Goal: Information Seeking & Learning: Check status

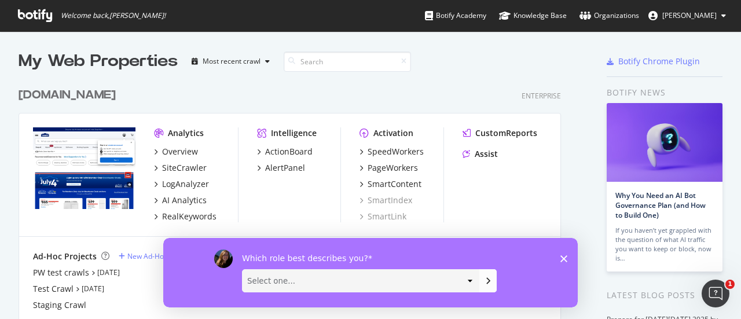
scroll to position [310, 723]
click at [112, 95] on div "[DOMAIN_NAME]" at bounding box center [67, 95] width 97 height 17
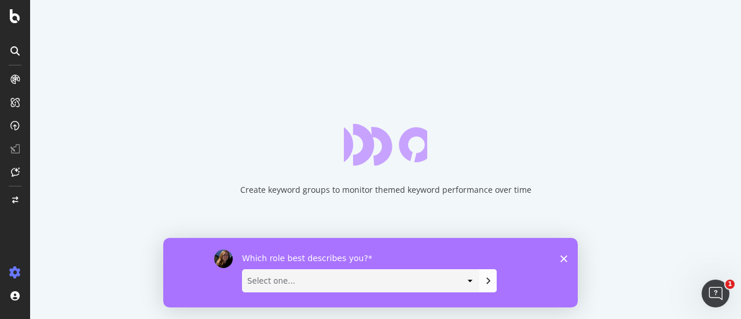
click at [563, 255] on icon "Close survey" at bounding box center [563, 258] width 7 height 7
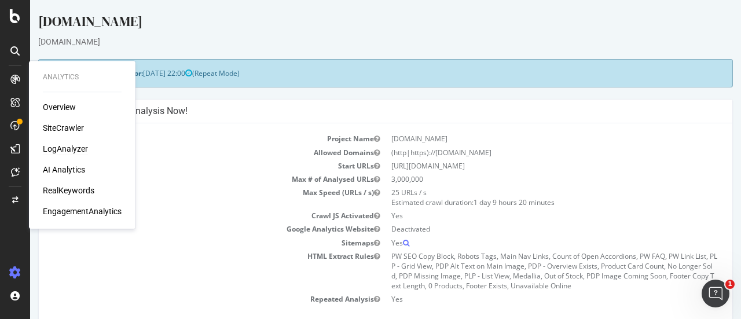
click at [61, 148] on div "LogAnalyzer" at bounding box center [65, 149] width 45 height 12
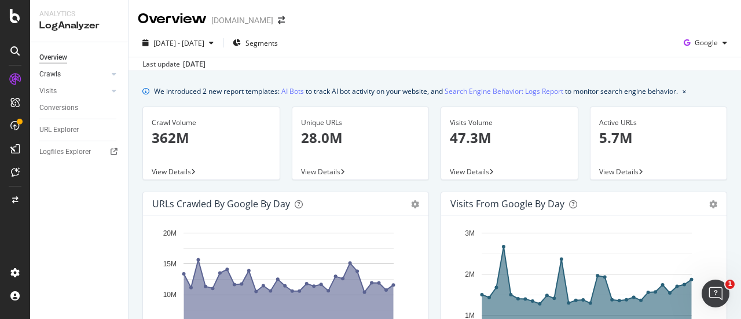
click at [70, 74] on link "Crawls" at bounding box center [73, 74] width 69 height 12
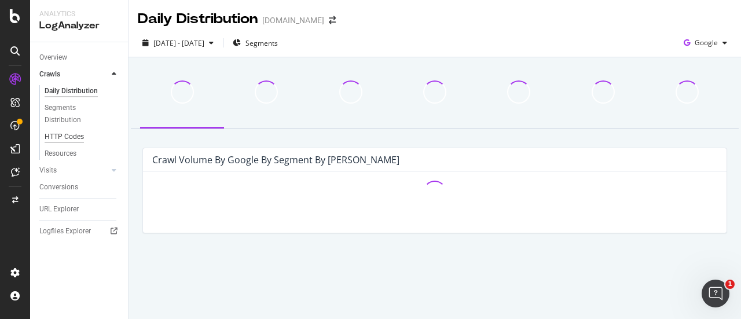
click at [70, 135] on div "HTTP Codes" at bounding box center [64, 137] width 39 height 12
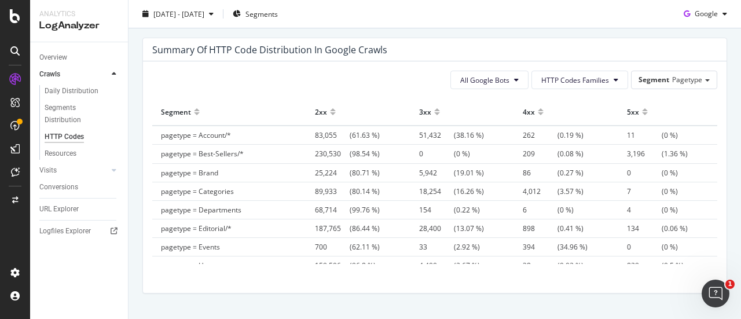
scroll to position [868, 0]
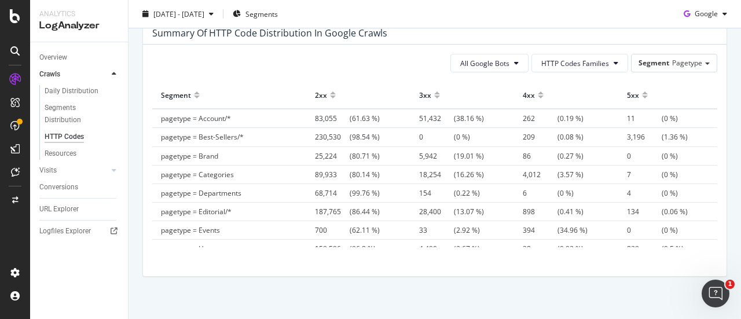
drag, startPoint x: 367, startPoint y: 173, endPoint x: 446, endPoint y: 174, distance: 78.7
click at [446, 174] on tr "pagetype = Categories 89,933 (80.14 %) 18,254 (16.26 %) 4,012 (3.57 %) 7 (0 %)" at bounding box center [434, 174] width 565 height 19
click at [446, 174] on span "18,254 (16.26 %)" at bounding box center [451, 175] width 65 height 10
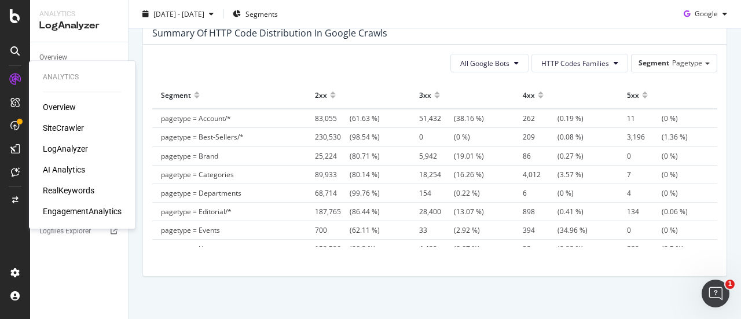
click at [66, 126] on div "SiteCrawler" at bounding box center [63, 128] width 41 height 12
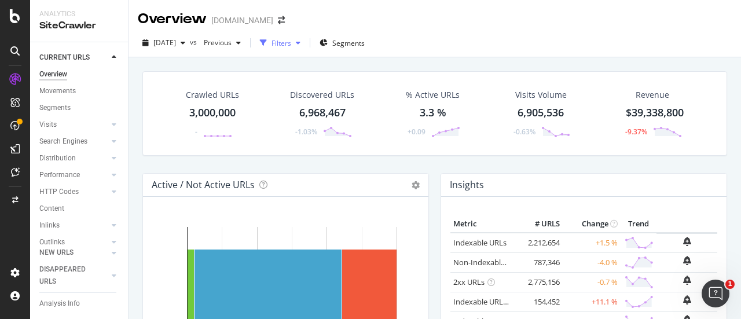
click at [291, 42] on div "Filters" at bounding box center [281, 43] width 20 height 10
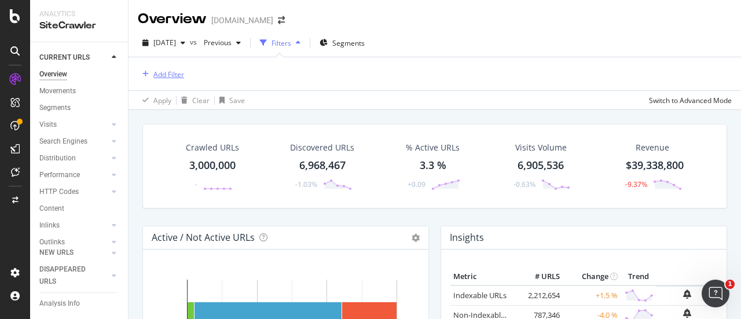
click at [163, 74] on div "Add Filter" at bounding box center [168, 74] width 31 height 10
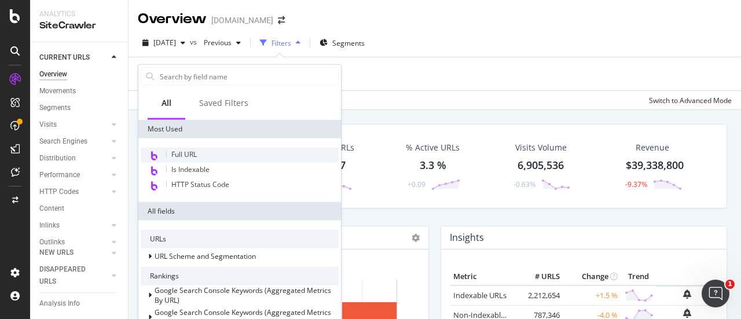
click at [188, 151] on span "Full URL" at bounding box center [183, 154] width 25 height 10
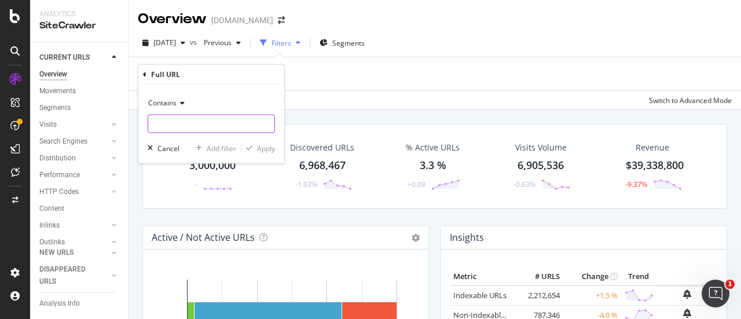
click at [208, 118] on input "text" at bounding box center [211, 124] width 126 height 19
paste input "[URL][DOMAIN_NAME]"
type input "[URL][DOMAIN_NAME]"
click at [261, 144] on div "Apply" at bounding box center [266, 148] width 18 height 10
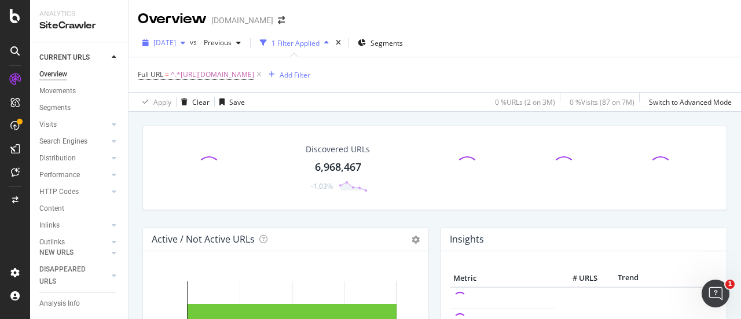
click at [190, 43] on div "button" at bounding box center [183, 42] width 14 height 7
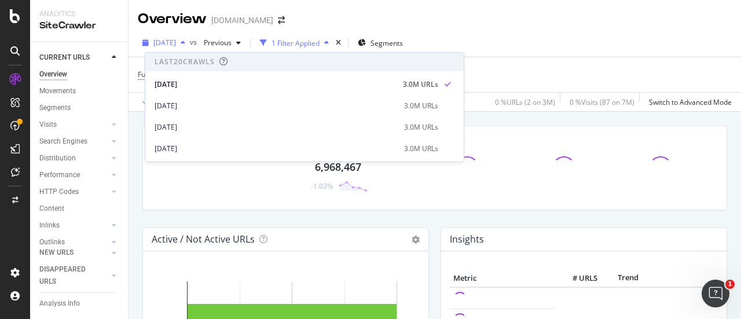
click at [190, 43] on div "button" at bounding box center [183, 42] width 14 height 7
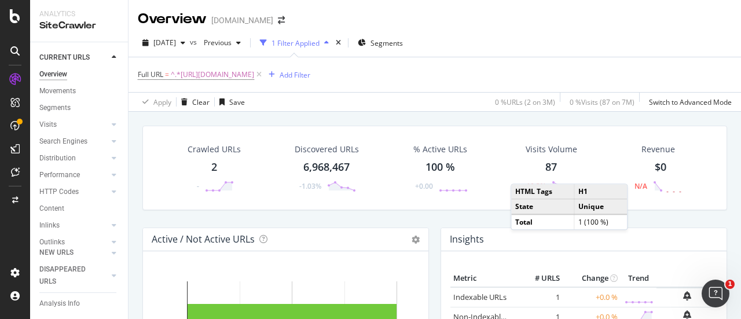
click at [213, 167] on div "2" at bounding box center [214, 167] width 6 height 15
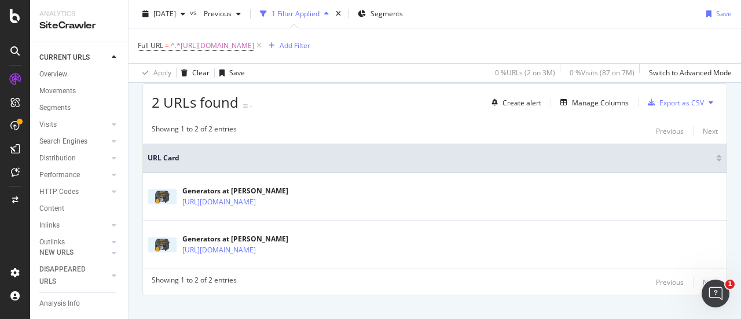
scroll to position [221, 0]
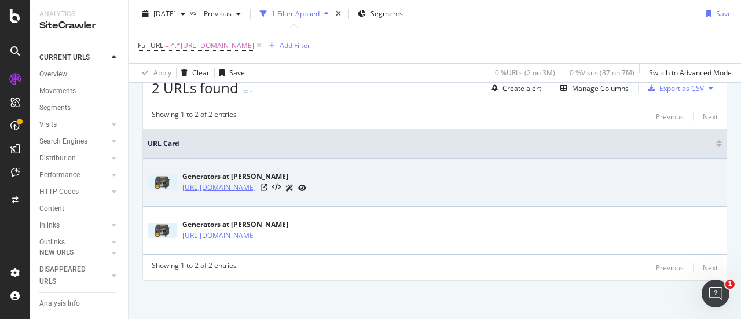
click at [255, 184] on link "[URL][DOMAIN_NAME]" at bounding box center [219, 188] width 74 height 12
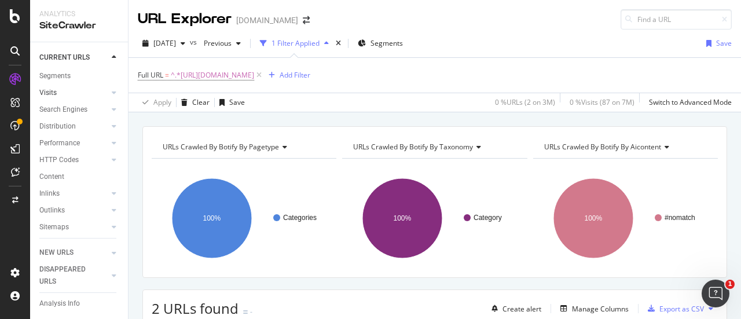
scroll to position [58, 0]
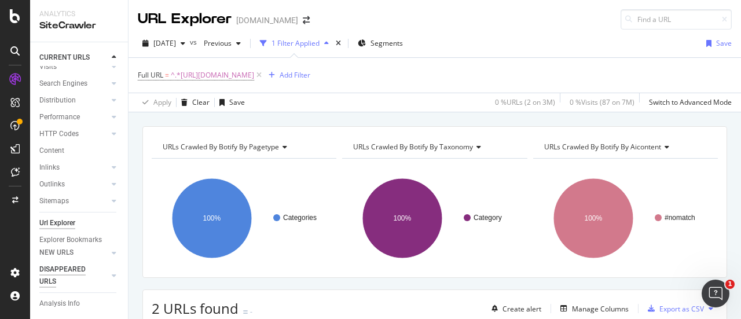
click at [57, 271] on div "DISAPPEARED URLS" at bounding box center [68, 275] width 58 height 24
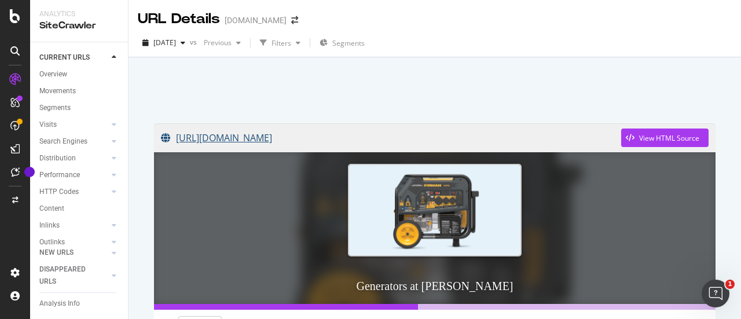
click at [379, 135] on link "https://www.lowes.com/c/Generators-Electrical?searchTerm=generators" at bounding box center [391, 137] width 460 height 29
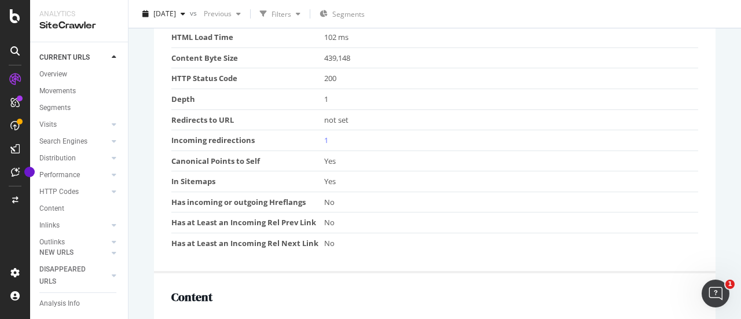
scroll to position [637, 0]
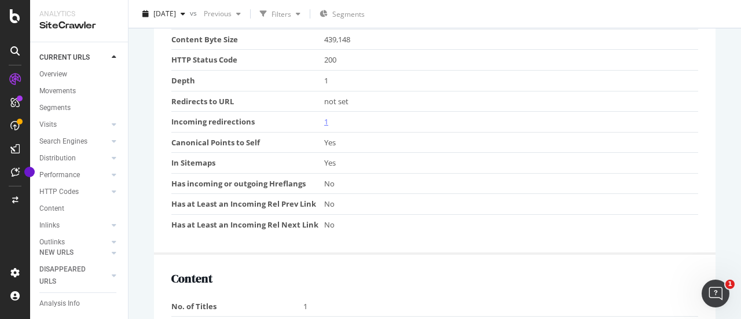
click at [325, 120] on link "1" at bounding box center [326, 121] width 4 height 10
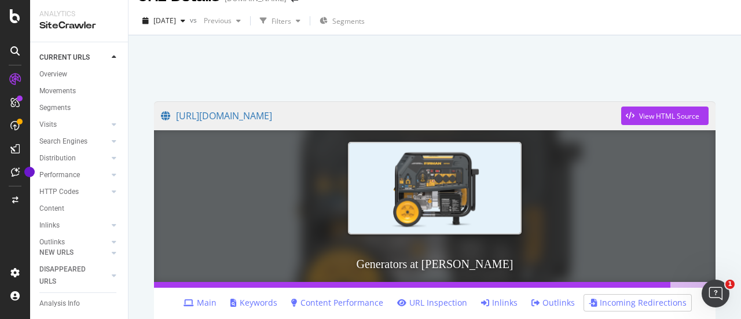
scroll to position [18, 0]
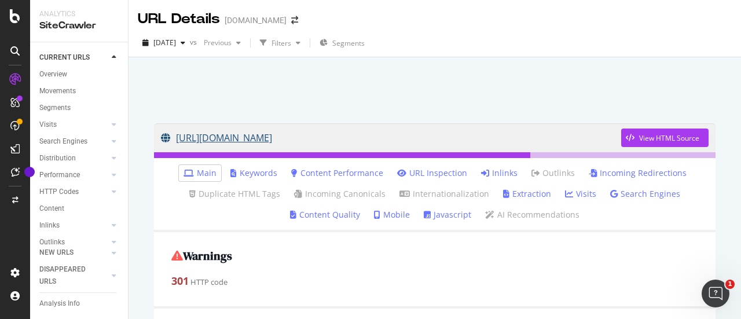
click at [337, 133] on link "https://www.lowes.com/pl/generators/4294641574" at bounding box center [391, 137] width 460 height 29
